Goal: Transaction & Acquisition: Purchase product/service

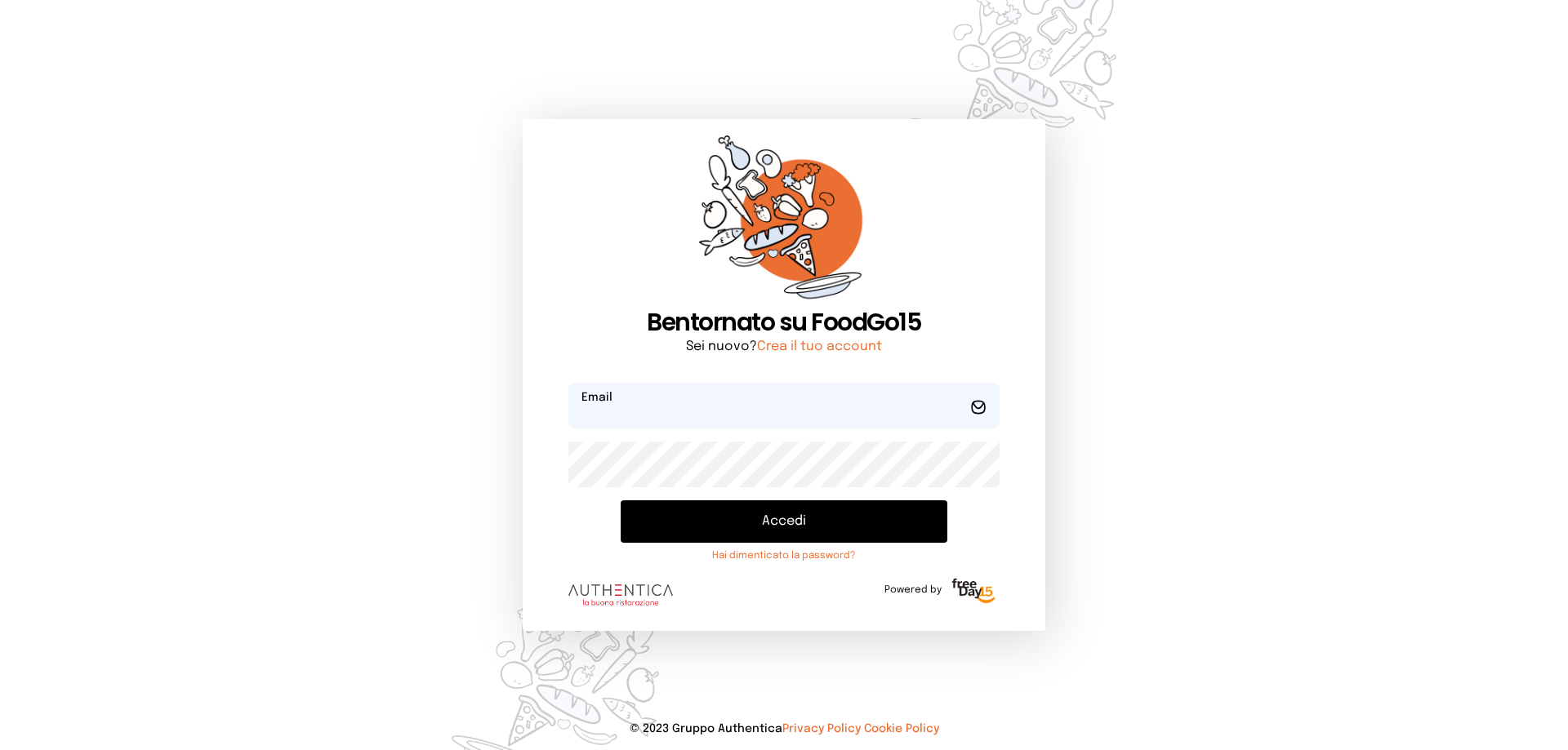
type input "**********"
click at [716, 525] on button "Accedi" at bounding box center [784, 522] width 327 height 43
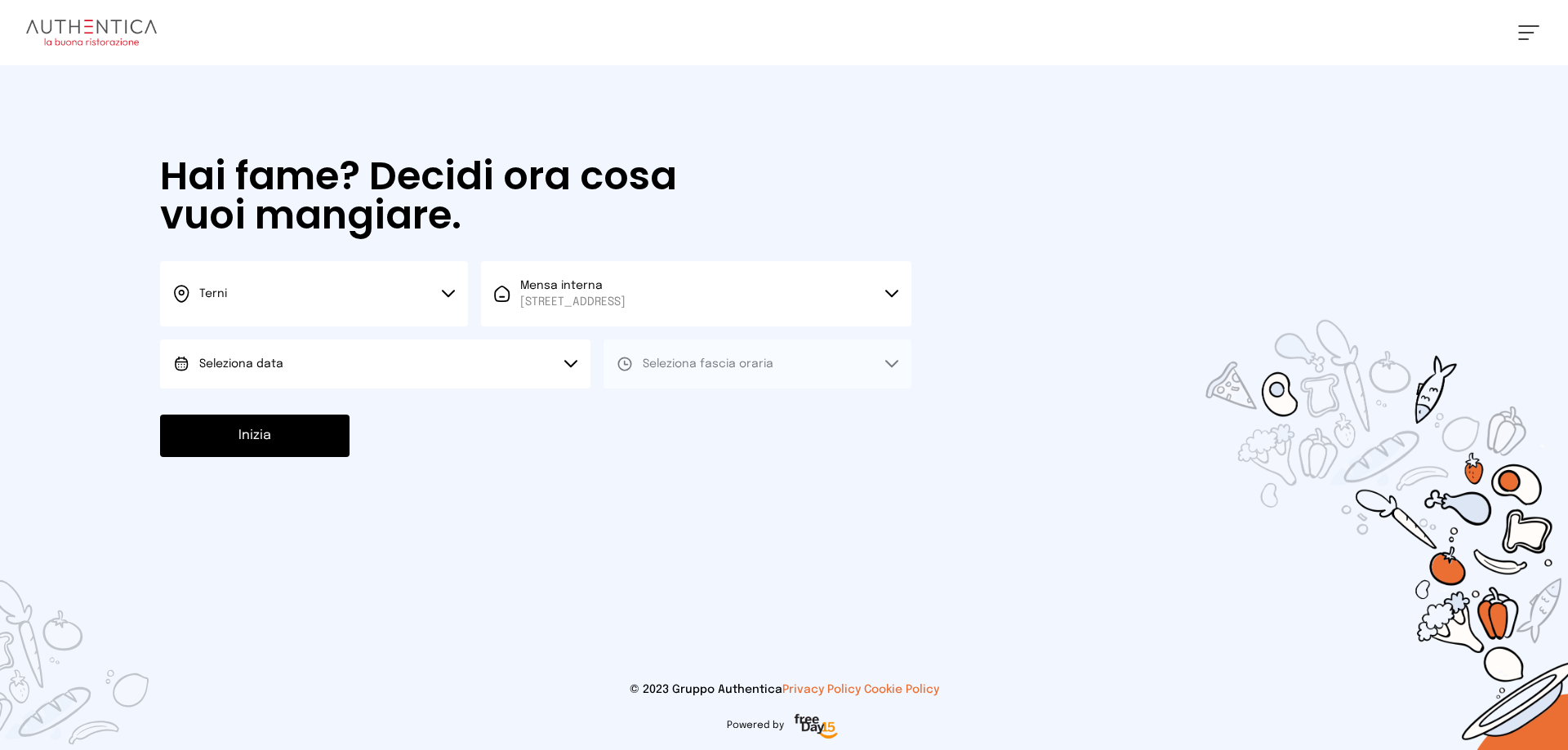
click at [316, 357] on button "Seleziona data" at bounding box center [375, 363] width 430 height 49
click at [305, 408] on li "[DATE], [DATE]" at bounding box center [375, 410] width 430 height 43
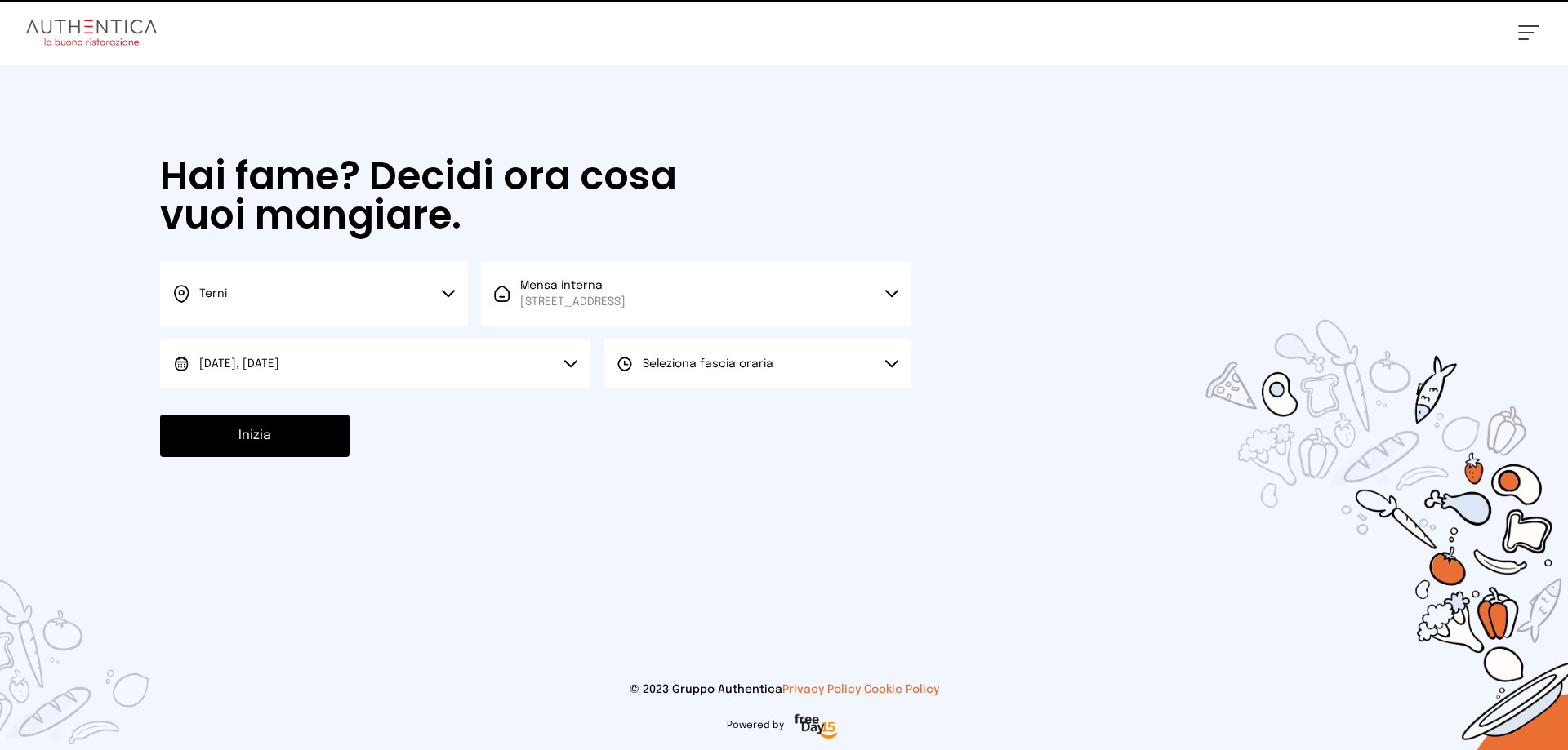
click at [673, 379] on button "Seleziona fascia oraria" at bounding box center [757, 363] width 308 height 49
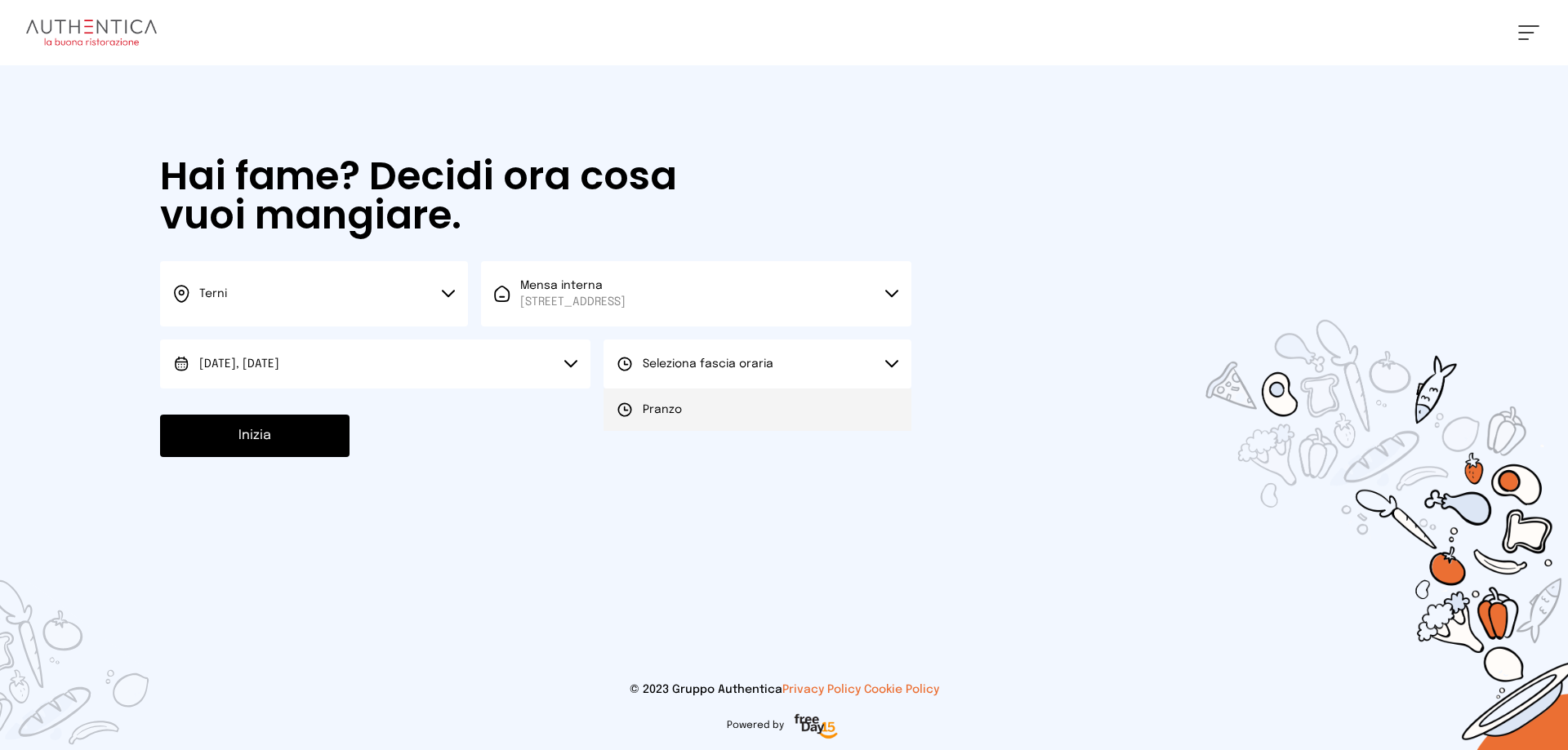
click at [652, 419] on li "Pranzo" at bounding box center [757, 410] width 308 height 43
click at [315, 441] on button "Inizia" at bounding box center [254, 436] width 190 height 43
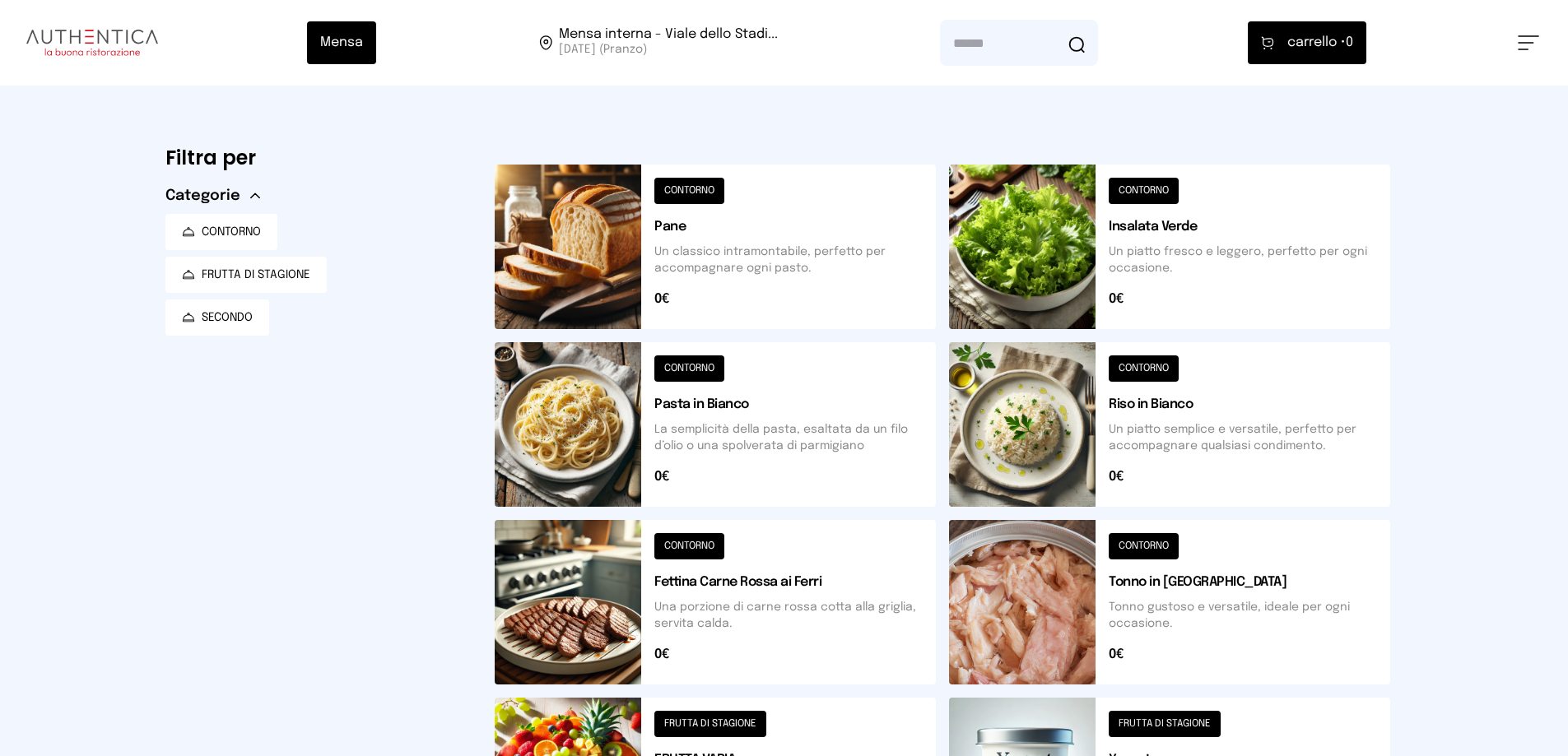
click at [699, 195] on button at bounding box center [715, 247] width 441 height 165
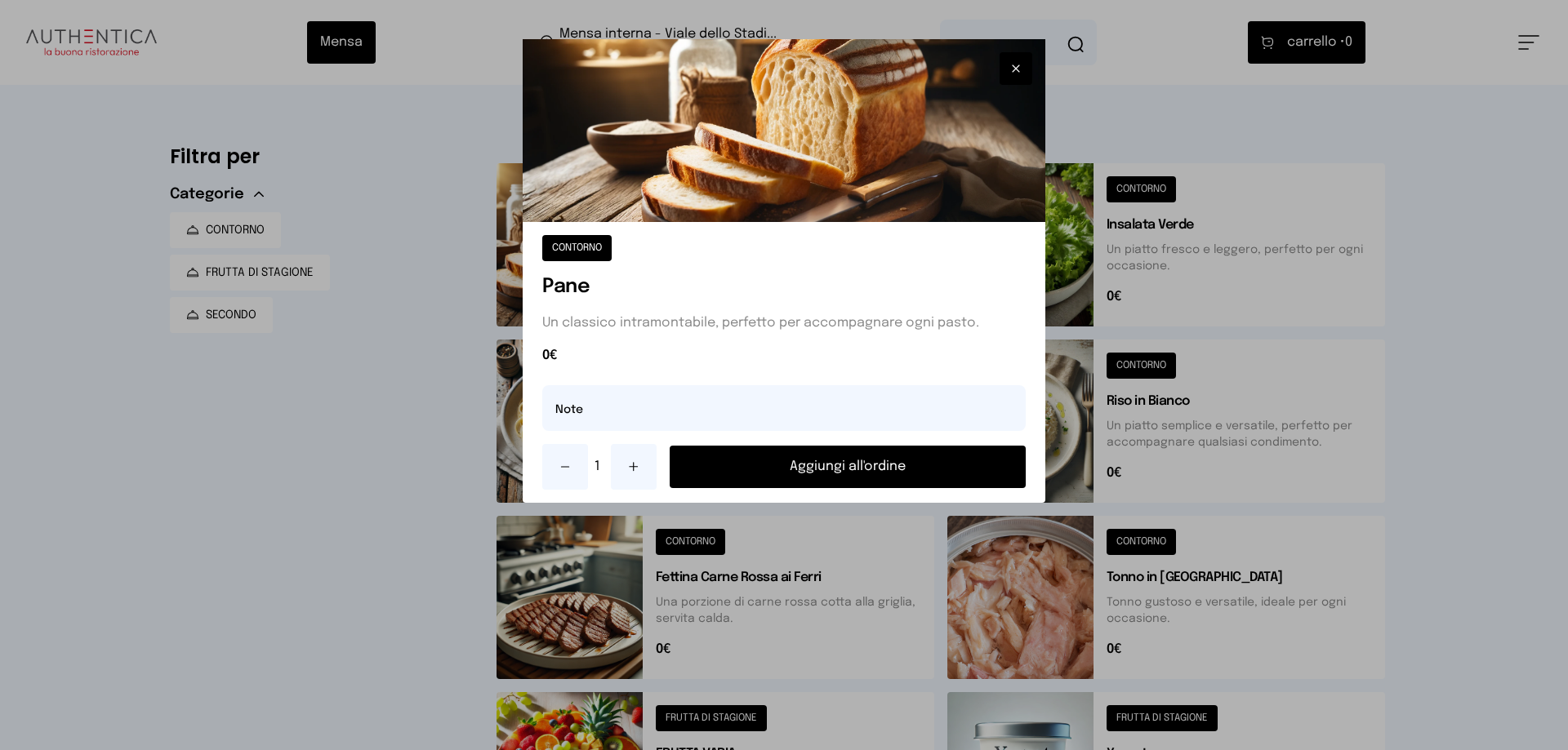
click at [802, 469] on button "Aggiungi all'ordine" at bounding box center [847, 467] width 356 height 43
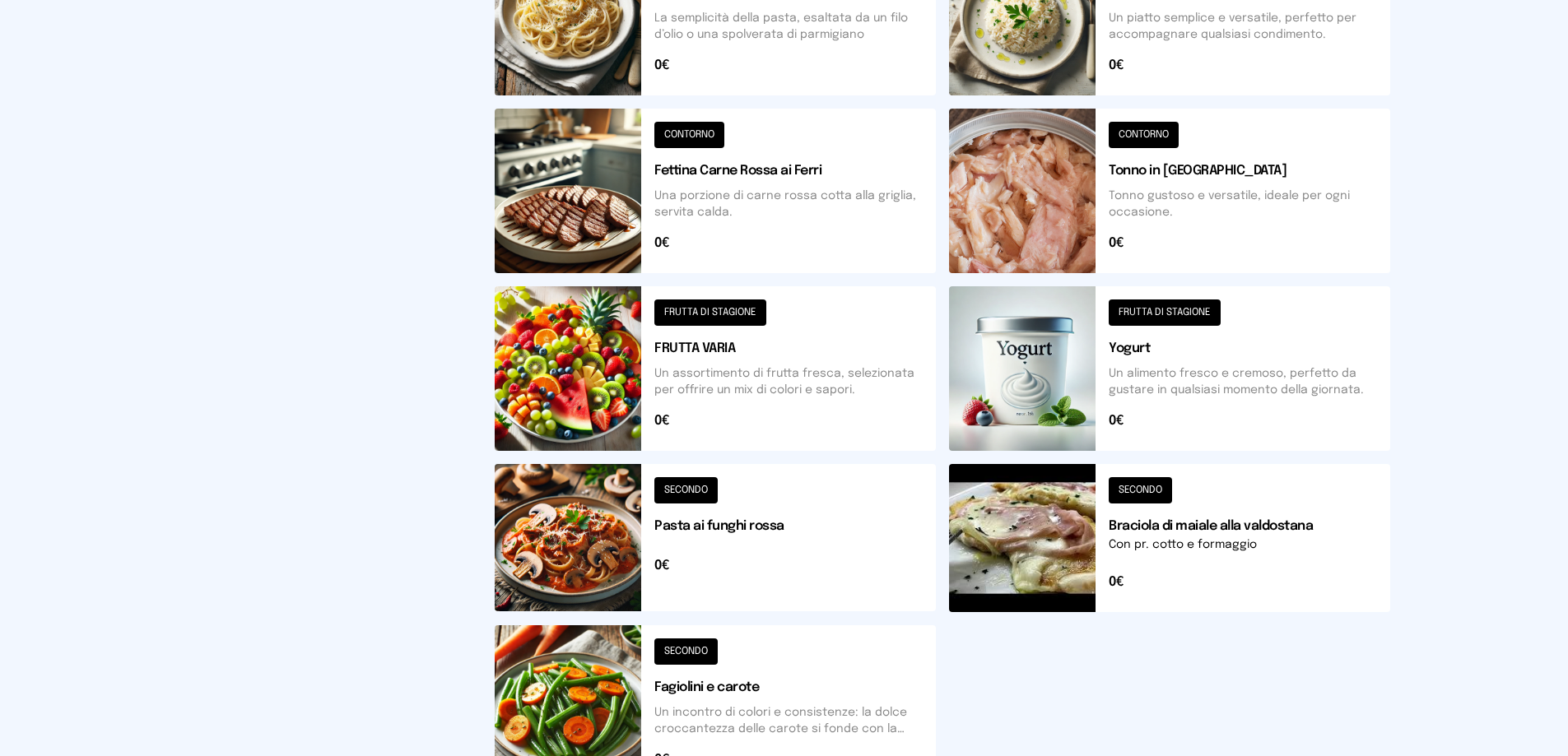
scroll to position [494, 0]
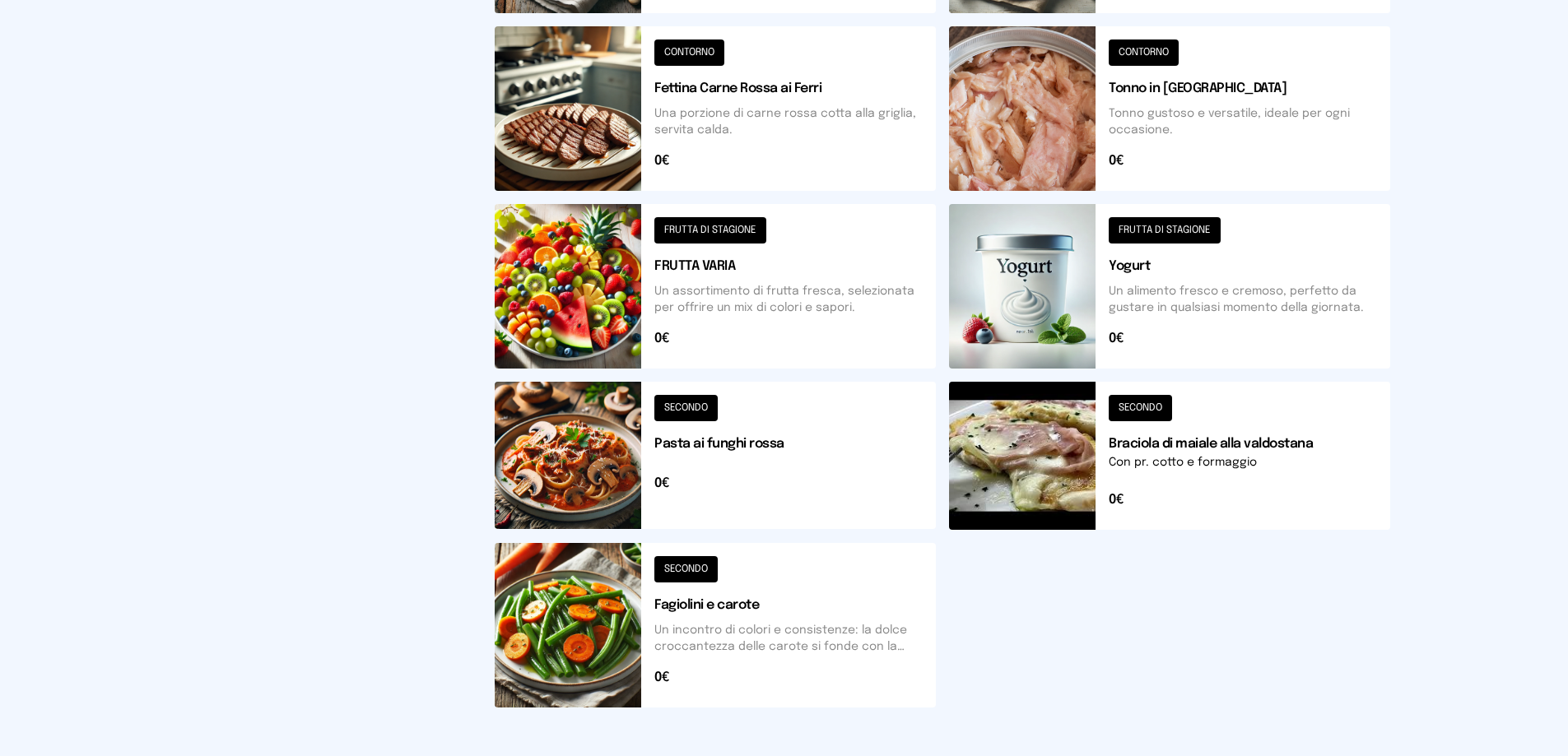
click at [1139, 421] on button at bounding box center [1169, 456] width 441 height 148
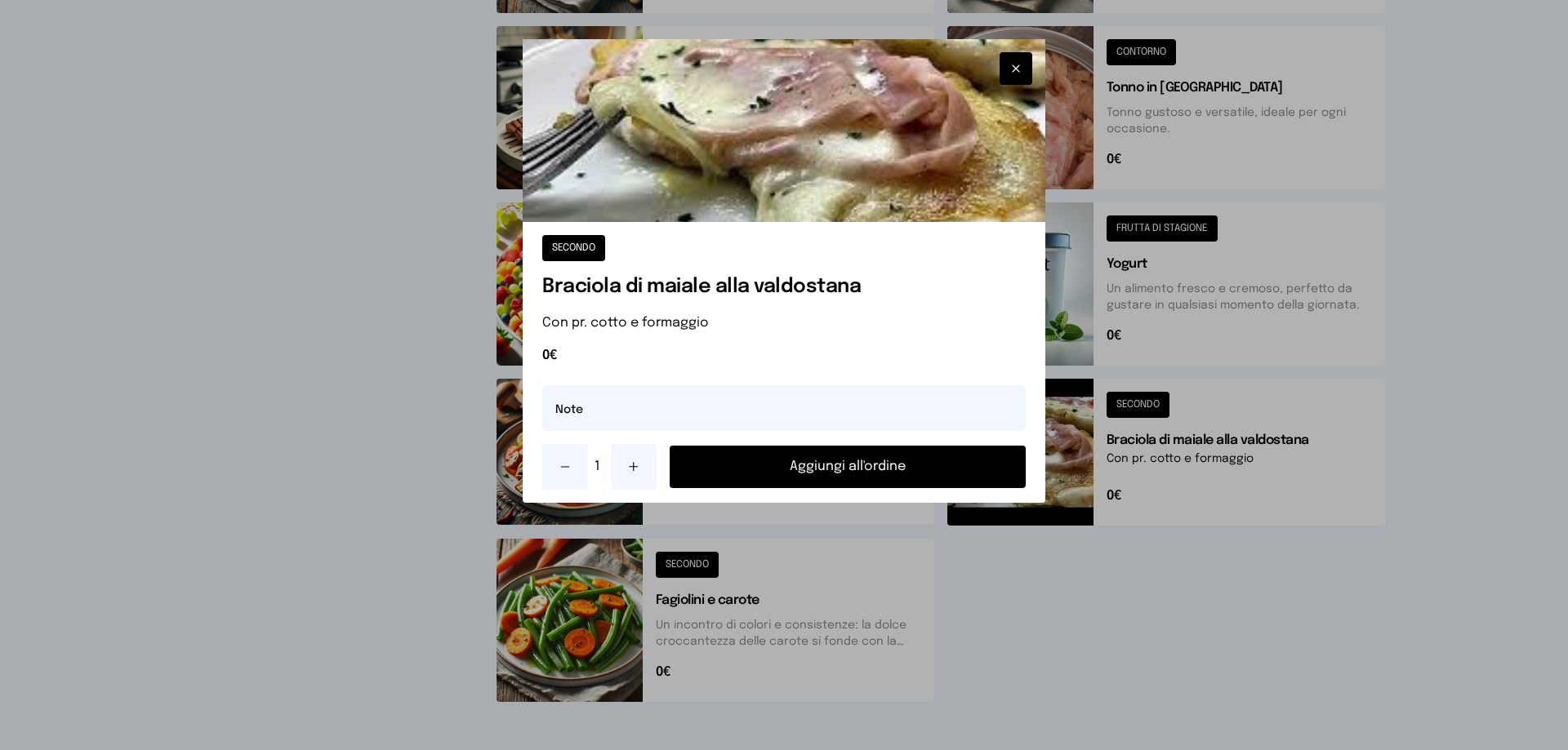
click at [889, 461] on button "Aggiungi all'ordine" at bounding box center [847, 467] width 356 height 43
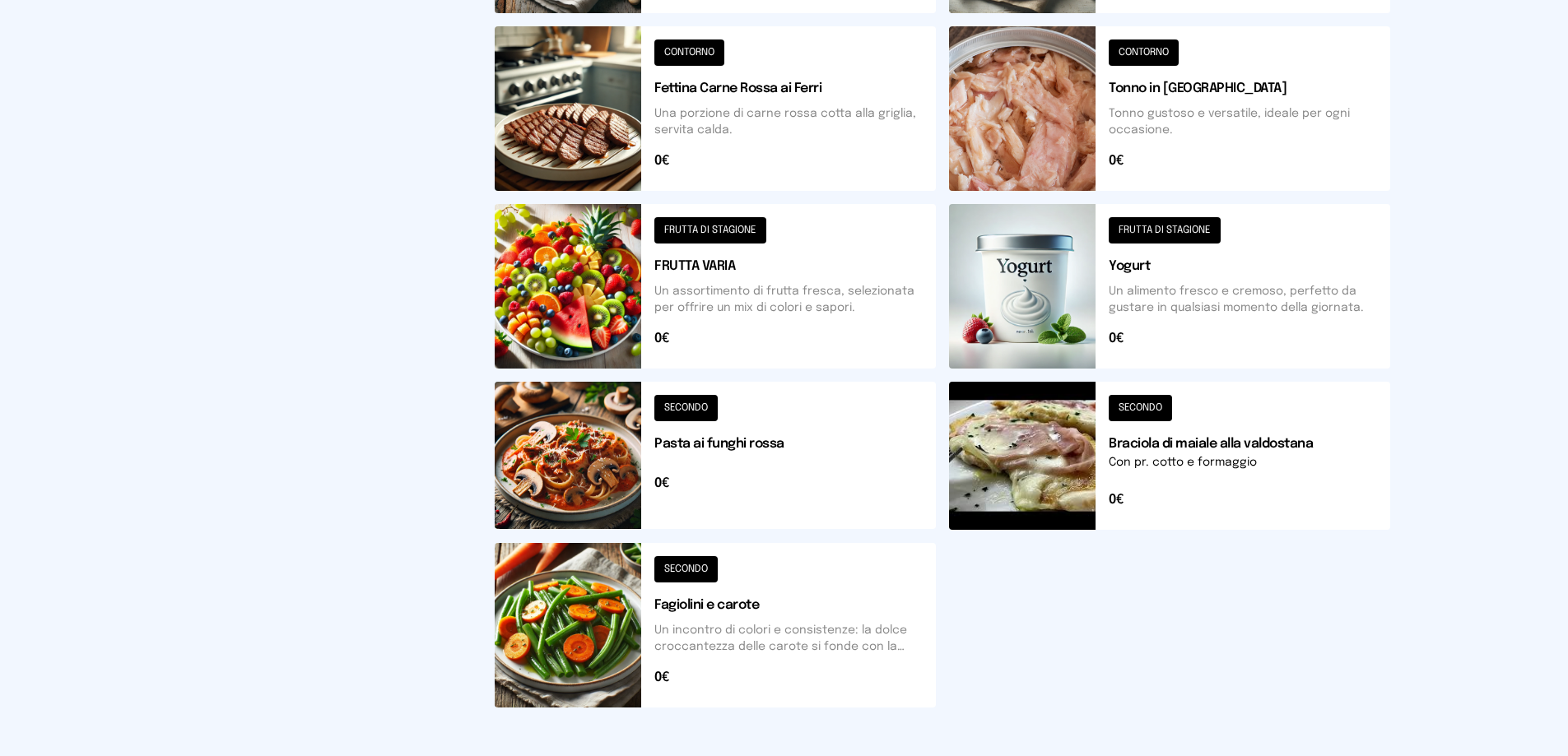
click at [693, 572] on button at bounding box center [715, 625] width 441 height 165
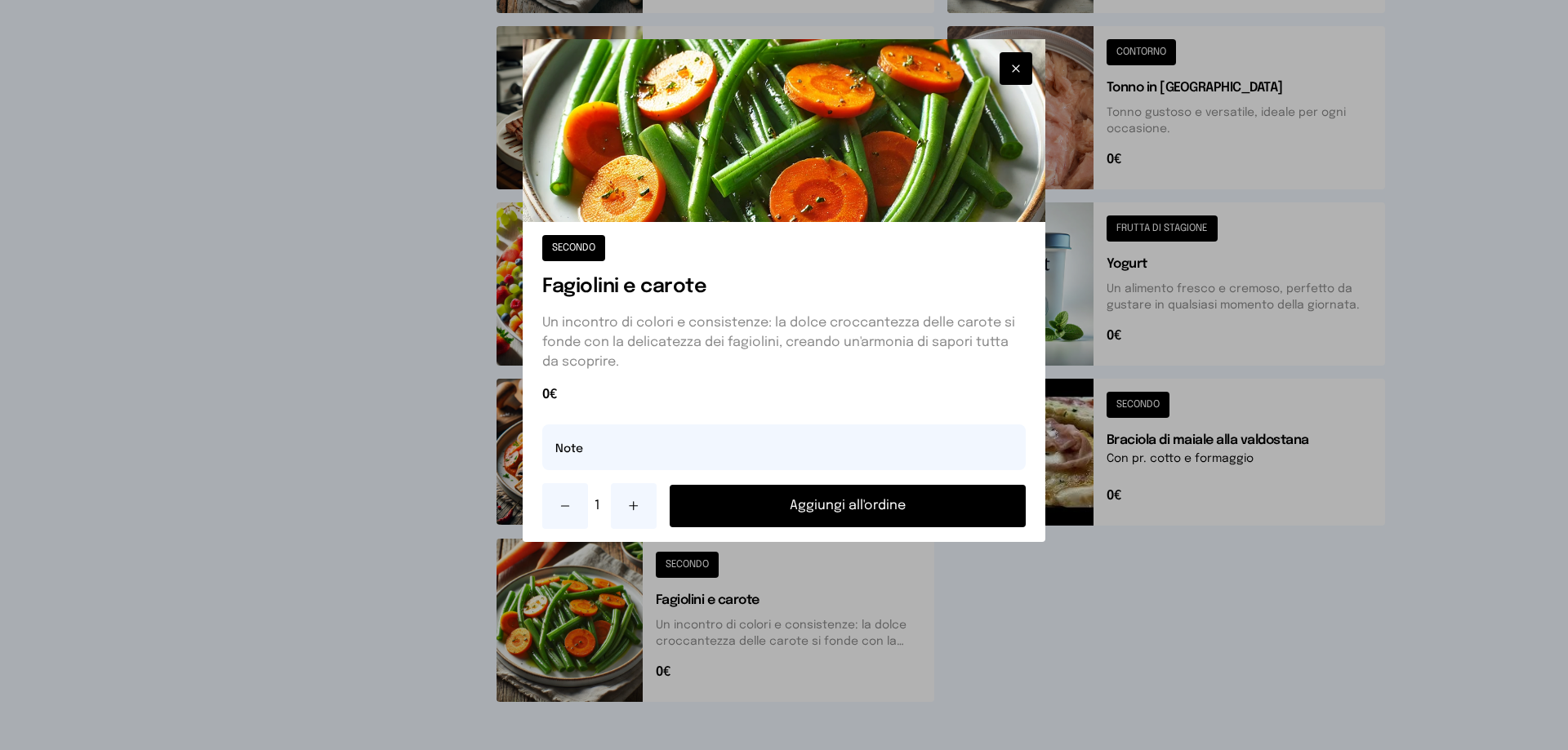
click at [771, 510] on button "Aggiungi all'ordine" at bounding box center [847, 506] width 356 height 43
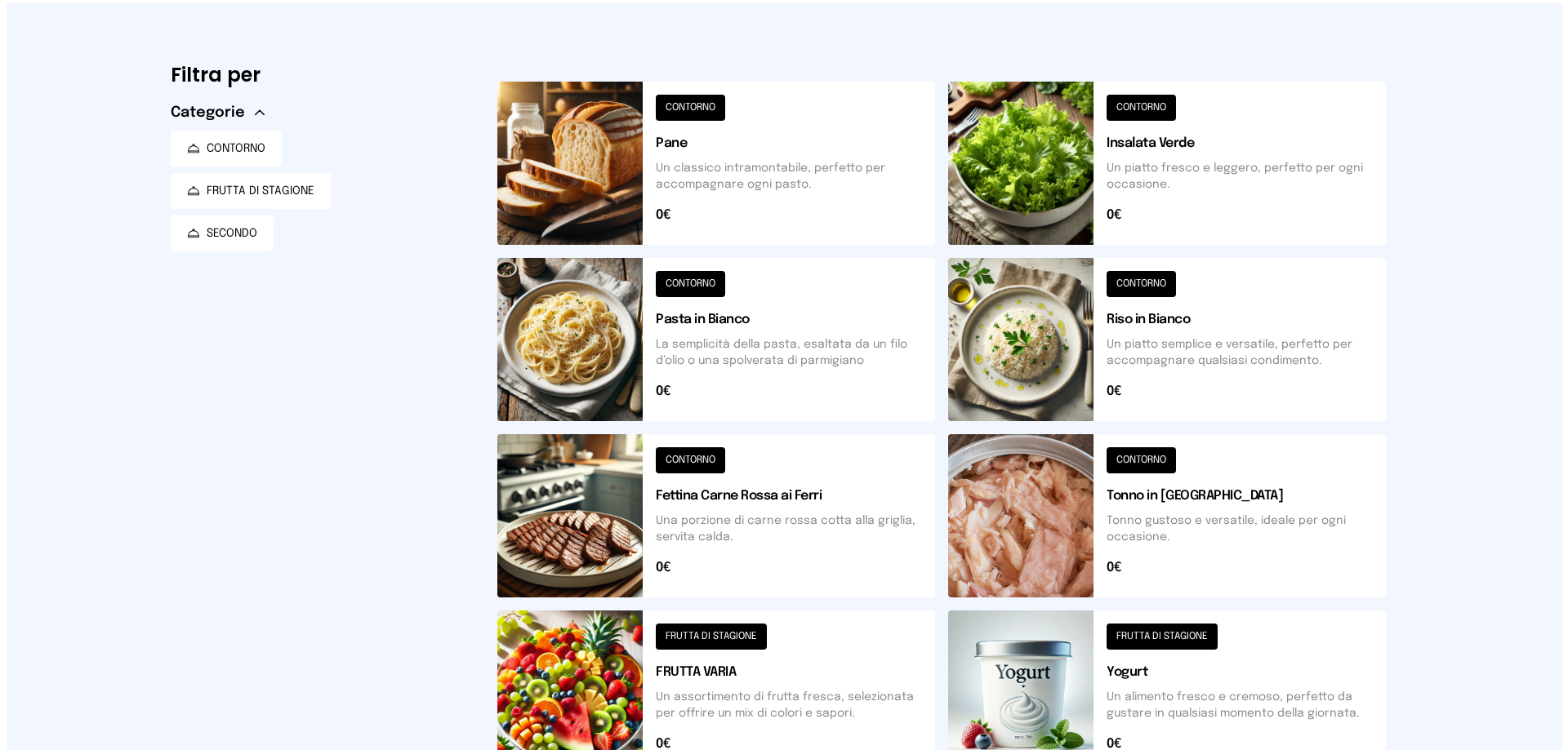
scroll to position [0, 0]
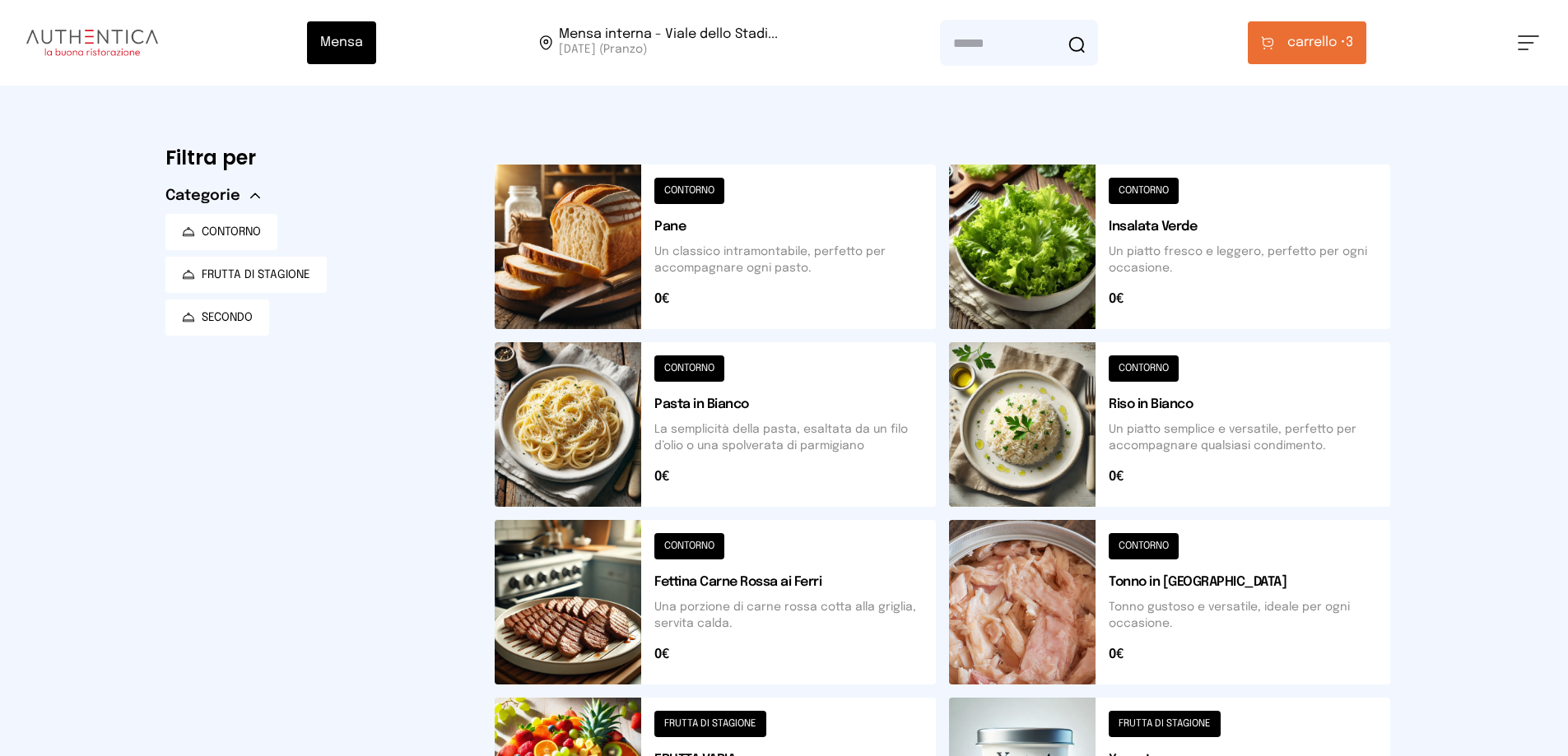
click at [1316, 49] on span "carrello •" at bounding box center [1316, 42] width 59 height 20
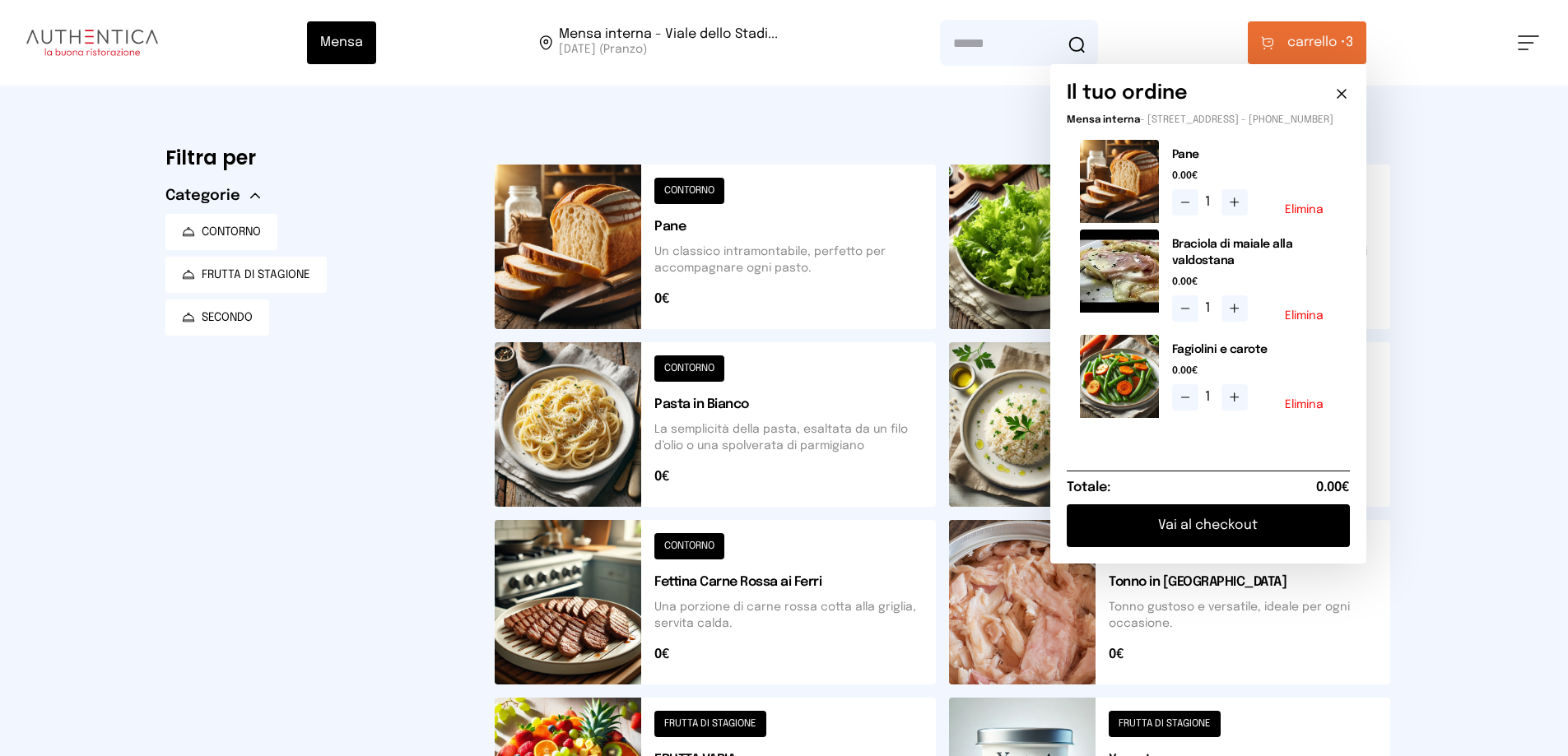
click at [1197, 535] on button "Vai al checkout" at bounding box center [1208, 526] width 283 height 43
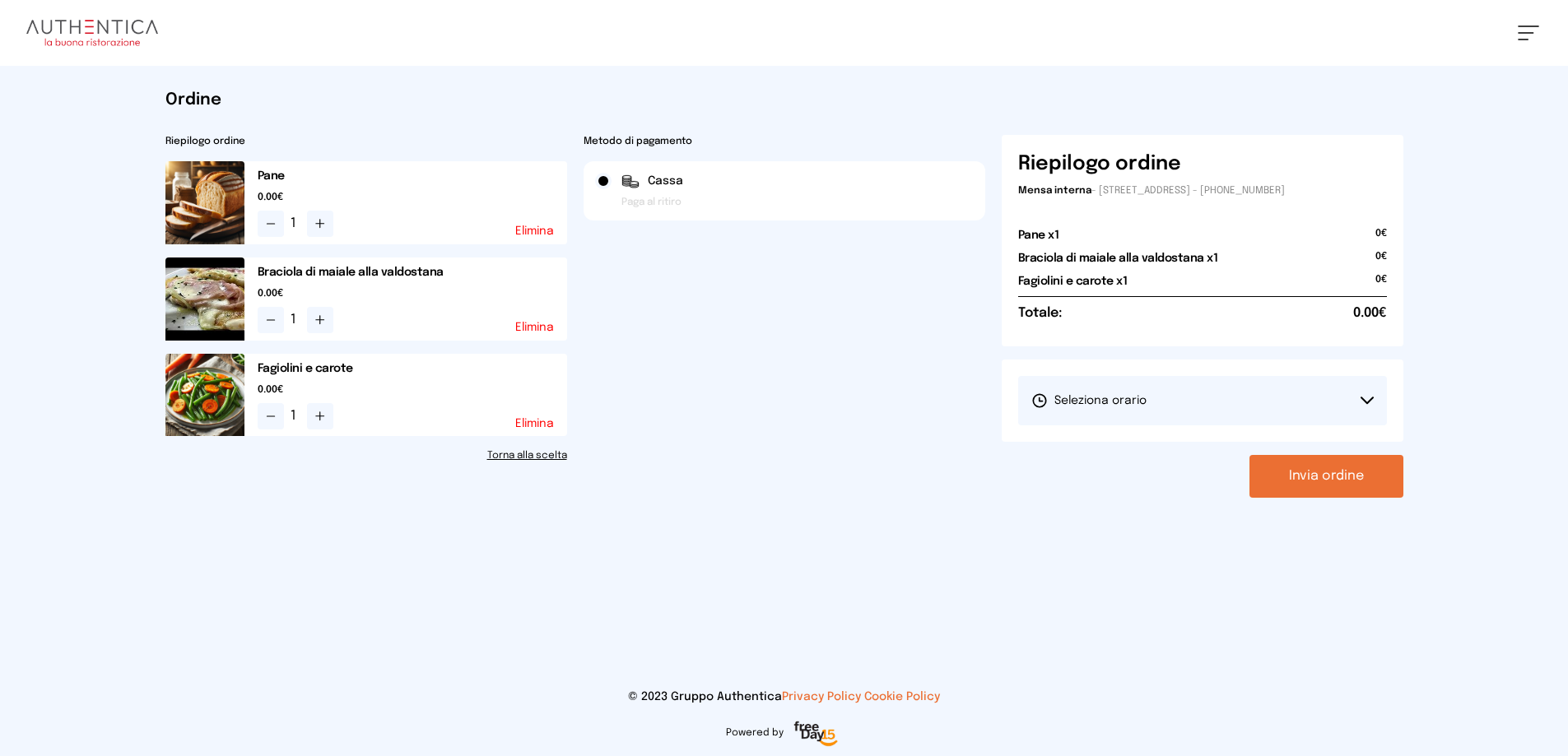
click at [1155, 394] on button "Seleziona orario" at bounding box center [1203, 400] width 369 height 49
click at [1153, 447] on li "1° Turno (13:00 - 15:00)" at bounding box center [1203, 447] width 369 height 43
click at [1295, 467] on button "Invia ordine" at bounding box center [1326, 476] width 154 height 43
